Goal: Information Seeking & Learning: Check status

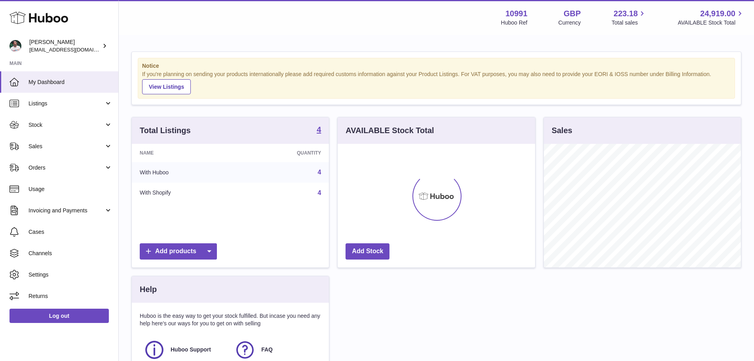
scroll to position [123, 197]
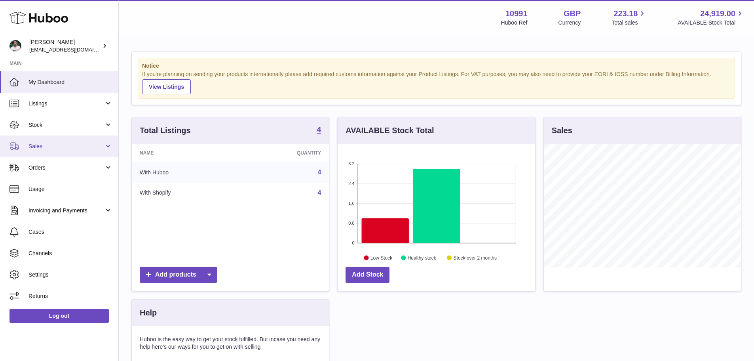
click at [72, 148] on span "Sales" at bounding box center [66, 146] width 76 height 8
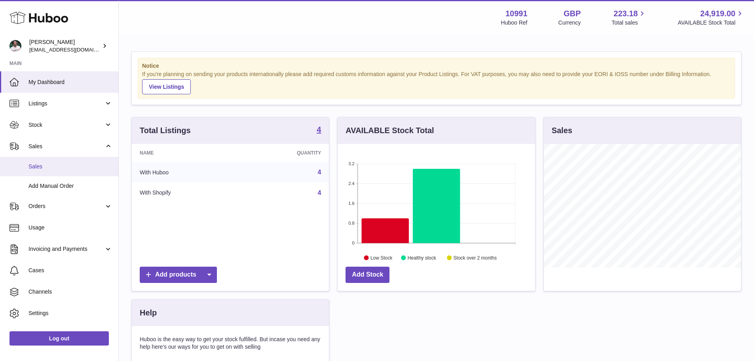
click at [69, 168] on span "Sales" at bounding box center [70, 167] width 84 height 8
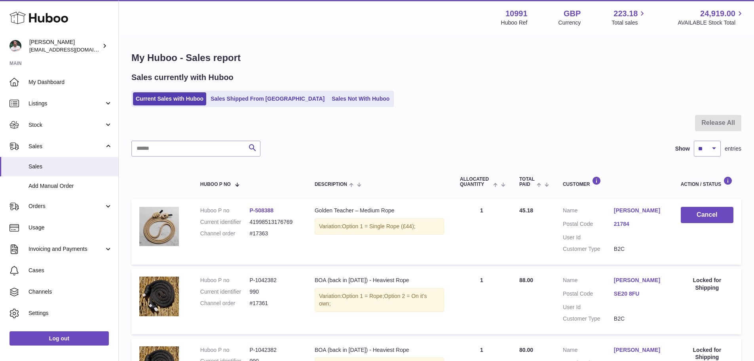
click at [237, 91] on ul "Current Sales with Huboo Sales Shipped From Huboo Sales Not With Huboo" at bounding box center [262, 99] width 262 height 16
click at [231, 101] on link "Sales Shipped From [GEOGRAPHIC_DATA]" at bounding box center [268, 98] width 120 height 13
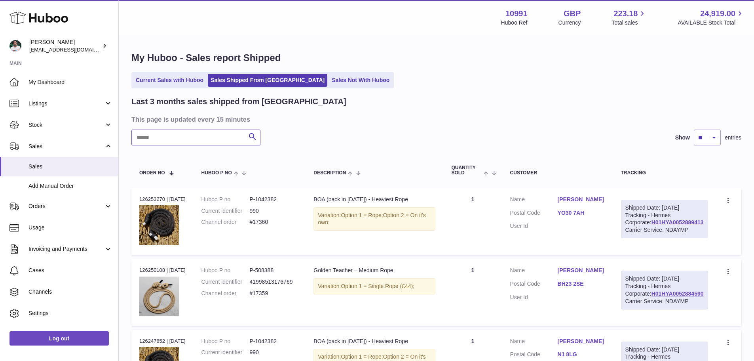
drag, startPoint x: 206, startPoint y: 139, endPoint x: 193, endPoint y: 140, distance: 12.8
click at [193, 140] on input "text" at bounding box center [195, 137] width 129 height 16
paste input "******"
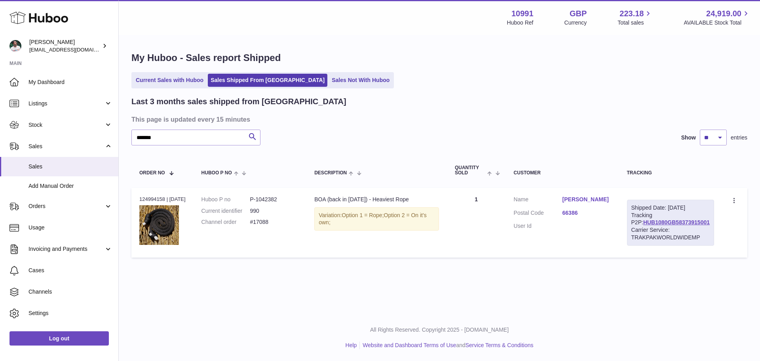
click at [265, 194] on td "Huboo P no P-1042382 Current identifier 990 Channel order #17088" at bounding box center [250, 223] width 113 height 70
copy dd "1042382"
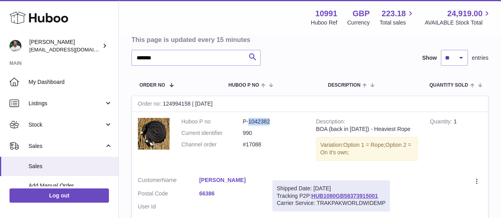
scroll to position [80, 0]
click at [174, 59] on input "******" at bounding box center [195, 57] width 129 height 16
paste input "text"
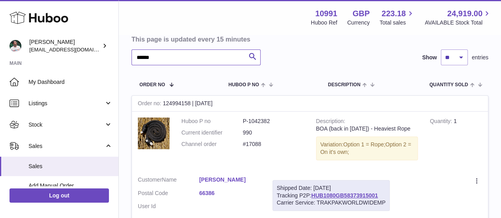
scroll to position [0, 0]
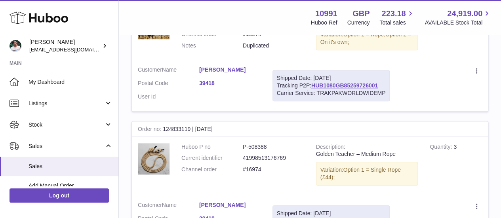
scroll to position [326, 0]
click at [258, 150] on dd "P-508388" at bounding box center [273, 146] width 61 height 8
copy dd "508388"
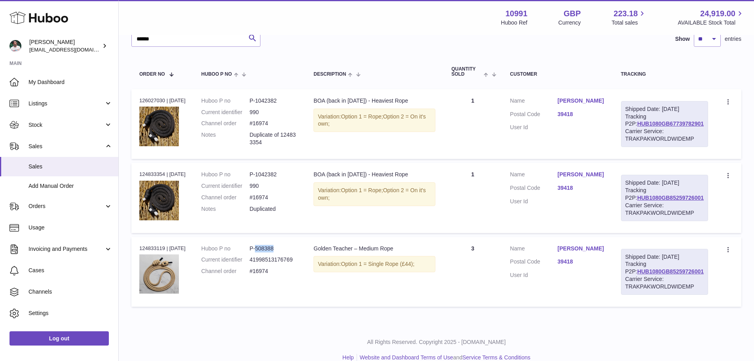
scroll to position [54, 0]
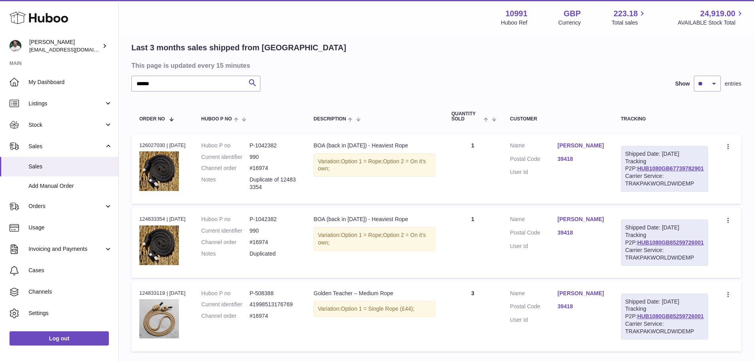
click at [163, 146] on div "Order no 126027030 | [DATE]" at bounding box center [162, 145] width 46 height 7
copy div "126027030"
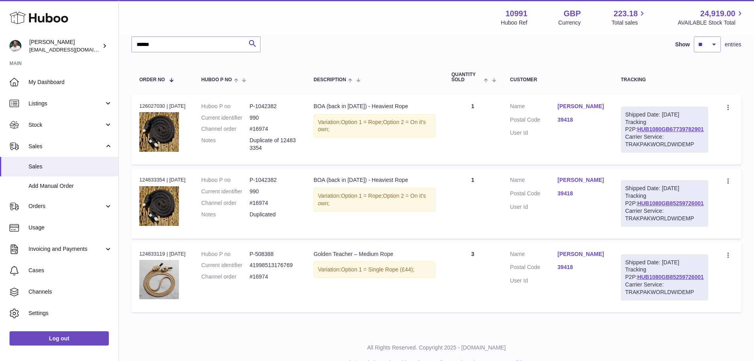
scroll to position [93, 0]
click at [268, 257] on dd "P-508388" at bounding box center [273, 254] width 48 height 8
copy dd "508388"
click at [177, 44] on input "******" at bounding box center [195, 44] width 129 height 16
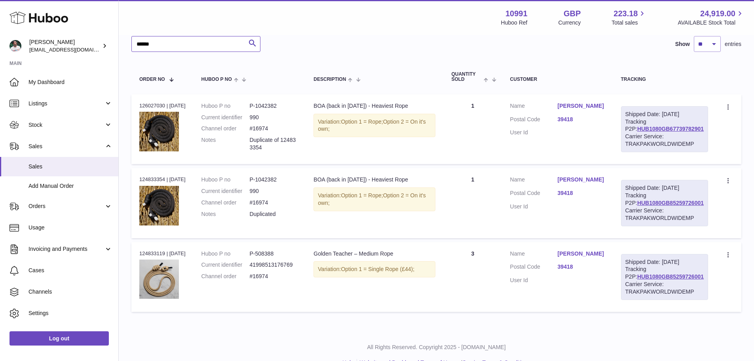
click at [177, 44] on input "******" at bounding box center [195, 44] width 129 height 16
paste input "text"
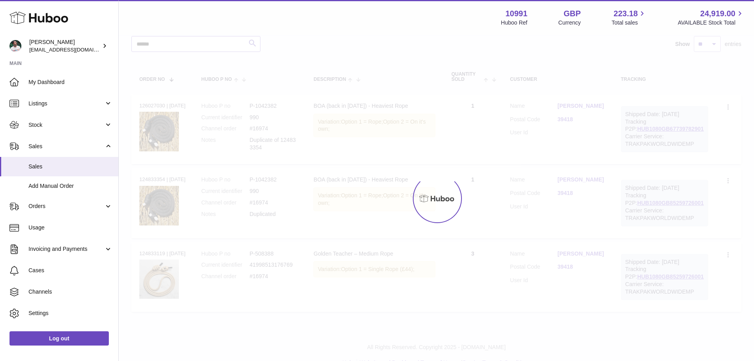
scroll to position [52, 0]
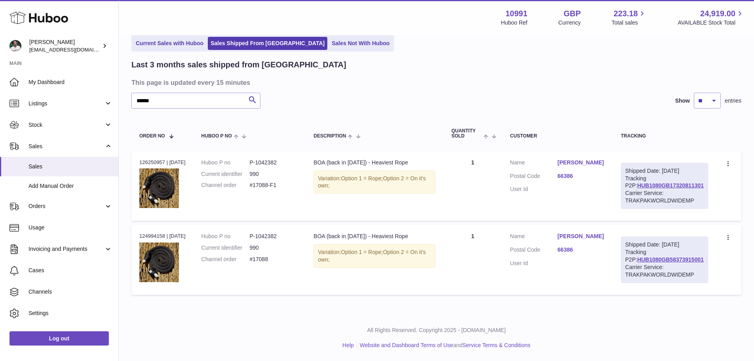
click at [154, 232] on div "Order no 124994158 | [DATE]" at bounding box center [162, 235] width 46 height 7
copy div "124994158"
click at [178, 93] on input "******" at bounding box center [195, 101] width 129 height 16
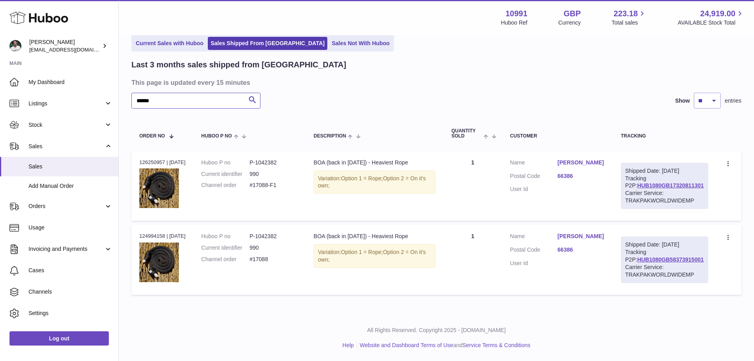
click at [178, 93] on input "******" at bounding box center [195, 101] width 129 height 16
paste input "text"
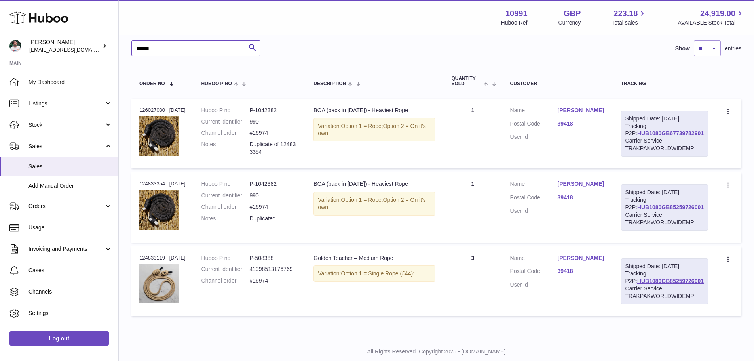
scroll to position [133, 0]
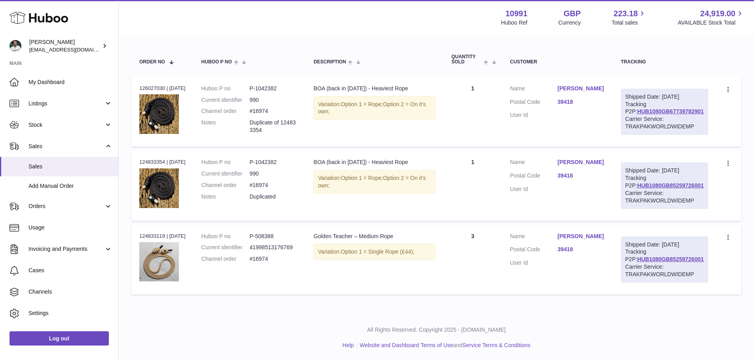
type input "******"
click at [150, 232] on div "Order no 124833119 | [DATE]" at bounding box center [162, 235] width 46 height 7
copy div "124833119"
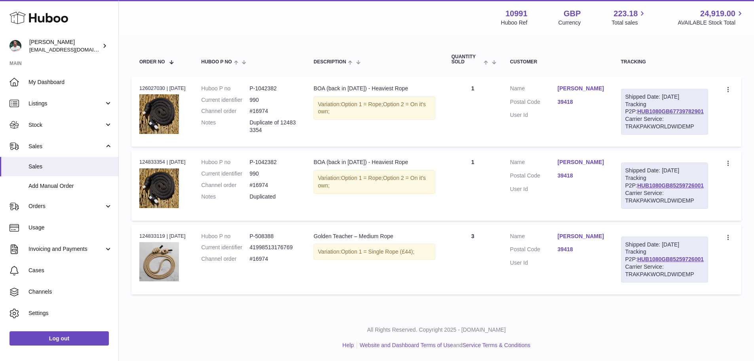
click at [279, 158] on dd "P-1042382" at bounding box center [273, 162] width 48 height 8
copy dd "1042382"
